Goal: Transaction & Acquisition: Purchase product/service

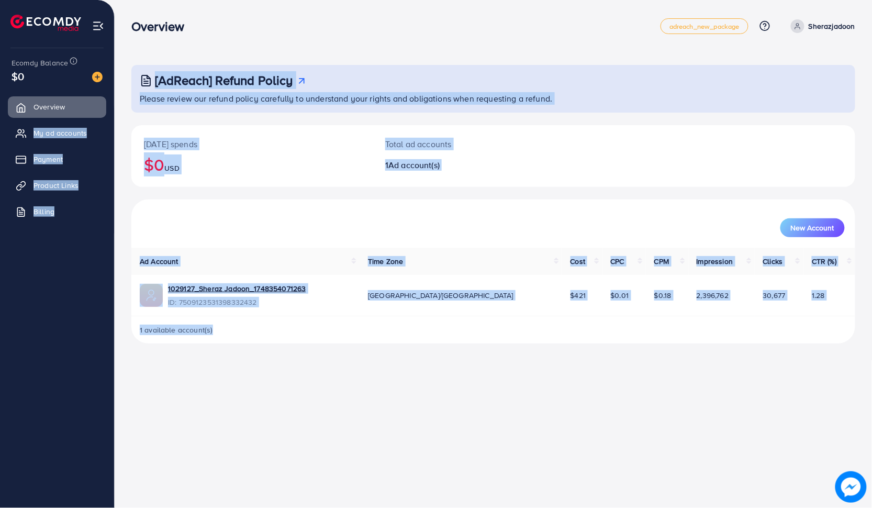
drag, startPoint x: 0, startPoint y: 0, endPoint x: 99, endPoint y: 95, distance: 137.8
click at [99, 95] on div "Overview adreach_new_package Help Center Contact Support Plans and Pricing Term…" at bounding box center [436, 180] width 872 height 360
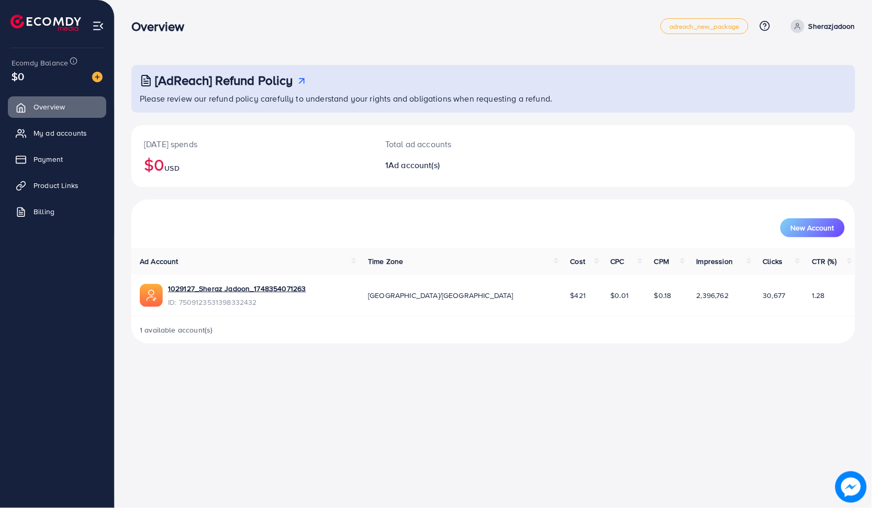
click at [212, 39] on div "Overview adreach_new_package Help Center Contact Support Plans and Pricing Term…" at bounding box center [493, 26] width 724 height 29
click at [94, 77] on img at bounding box center [97, 77] width 10 height 10
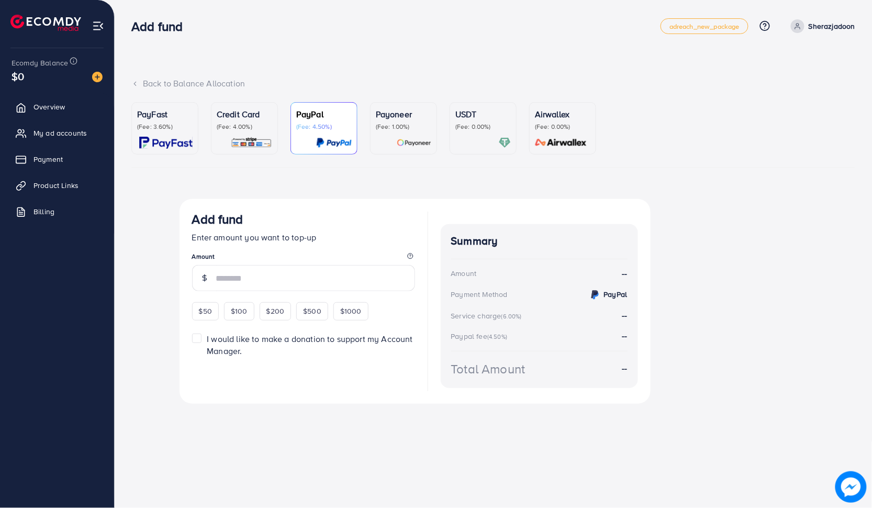
click at [149, 132] on div "PayFast (Fee: 3.60%)" at bounding box center [164, 128] width 55 height 41
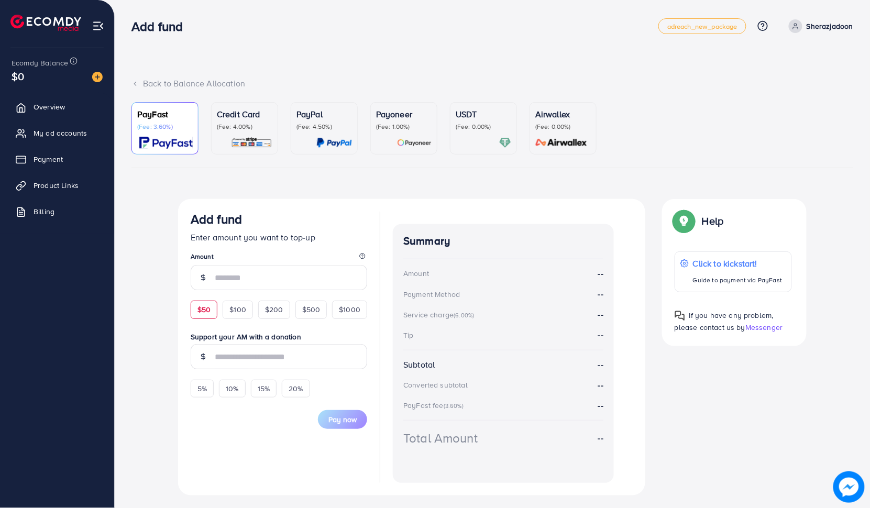
click at [197, 311] on span "$50" at bounding box center [203, 309] width 13 height 10
type input "**"
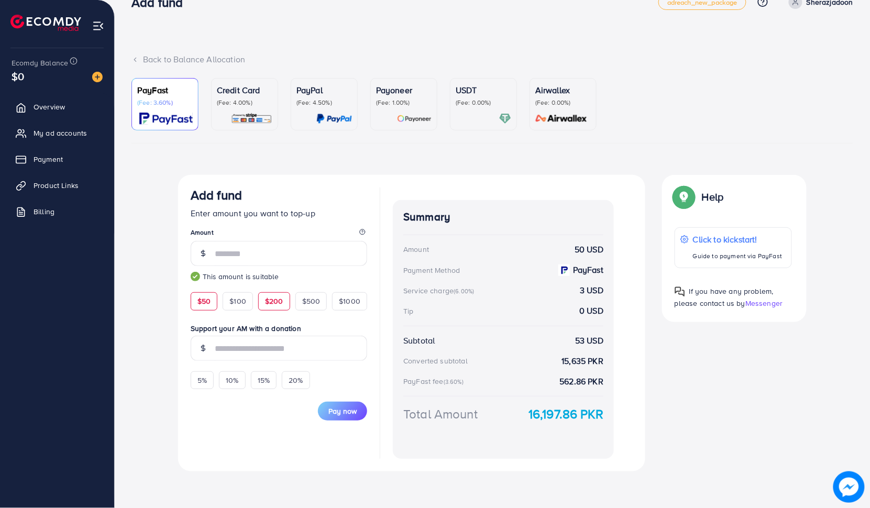
scroll to position [24, 0]
click at [53, 129] on span "My ad accounts" at bounding box center [62, 133] width 53 height 10
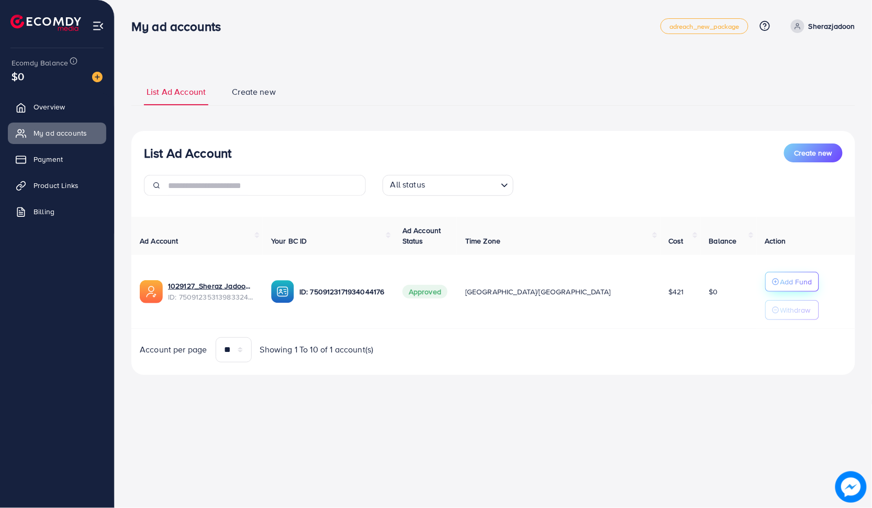
click at [781, 276] on p "Add Fund" at bounding box center [797, 281] width 32 height 13
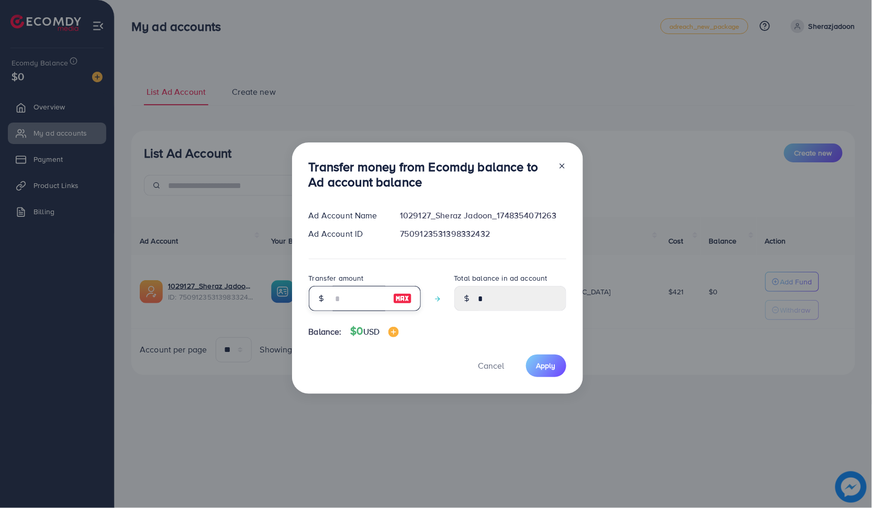
click at [344, 299] on input "number" at bounding box center [359, 298] width 52 height 25
type input "**"
type input "****"
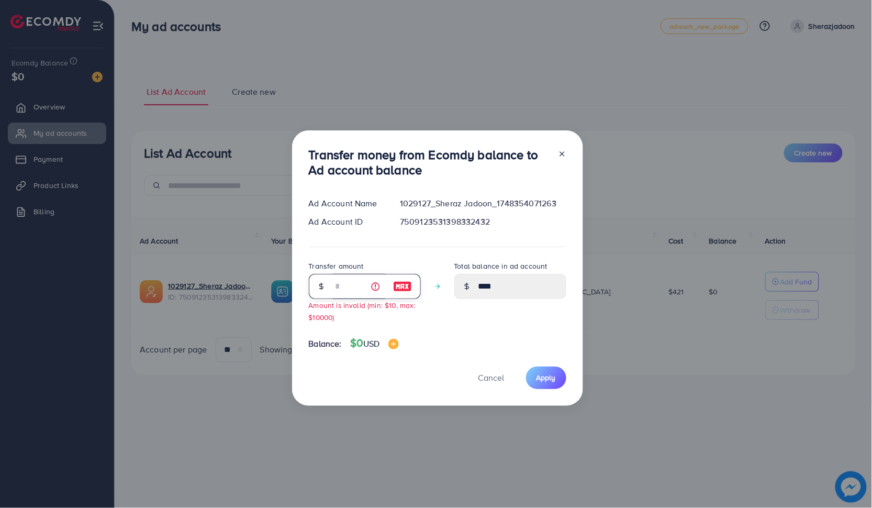
type input "*"
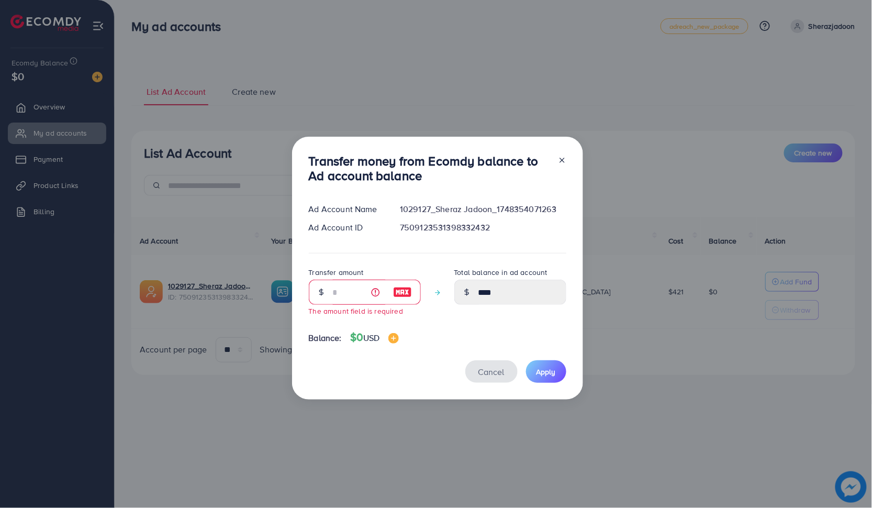
click at [485, 372] on span "Cancel" at bounding box center [492, 372] width 26 height 12
type input "*"
